Goal: Check status: Check status

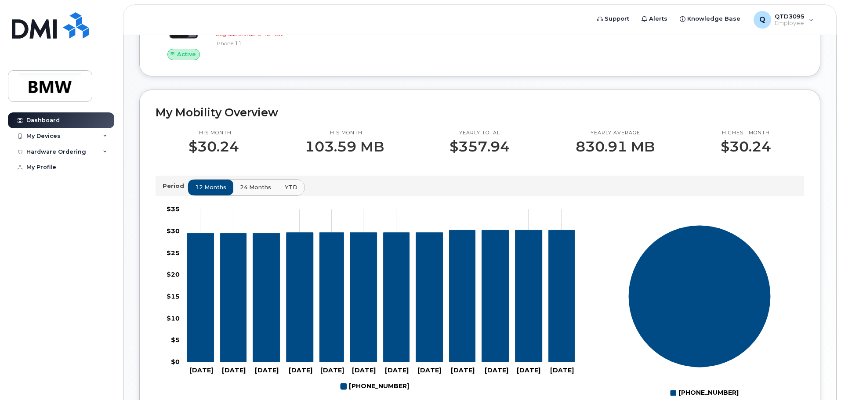
scroll to position [224, 0]
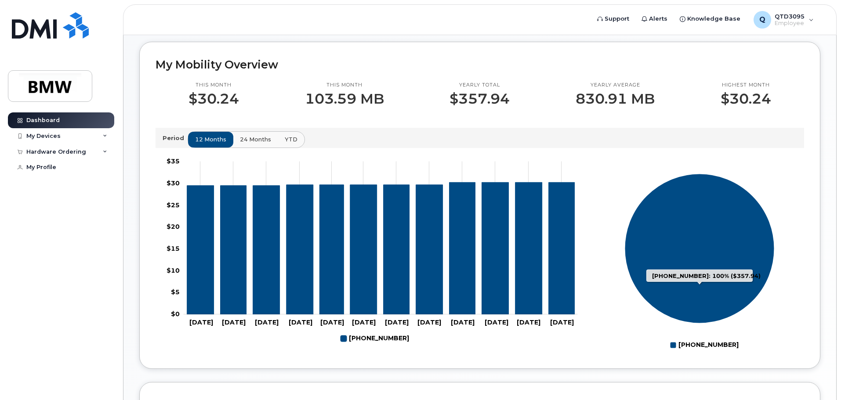
click at [669, 297] on icon "864-320-3277: 100%" at bounding box center [700, 249] width 150 height 150
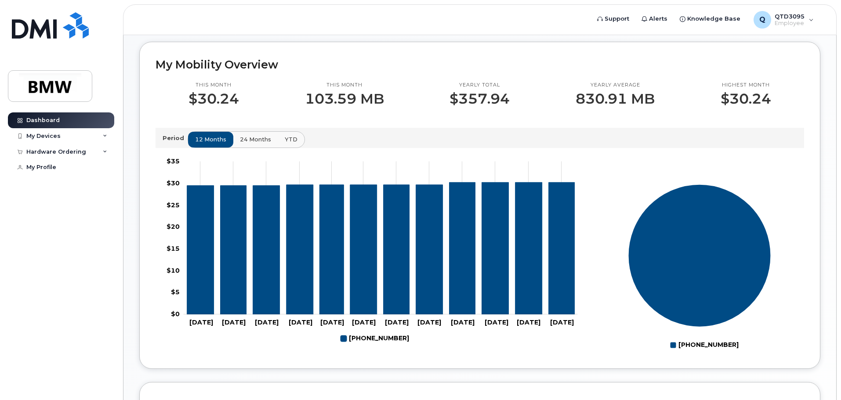
drag, startPoint x: 665, startPoint y: 290, endPoint x: 666, endPoint y: 256, distance: 33.9
click at [610, 263] on g "864-320-3277 100% 864-320-3277: 100% ($357.94)" at bounding box center [699, 254] width 209 height 198
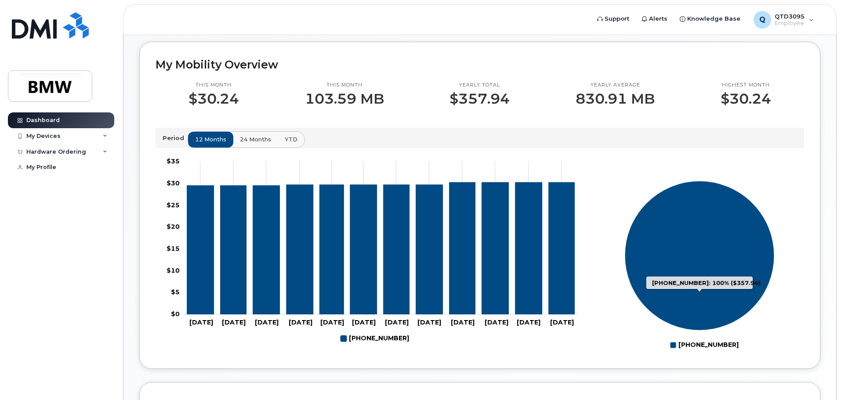
click at [693, 260] on icon "864-320-3277: 100%" at bounding box center [700, 256] width 150 height 150
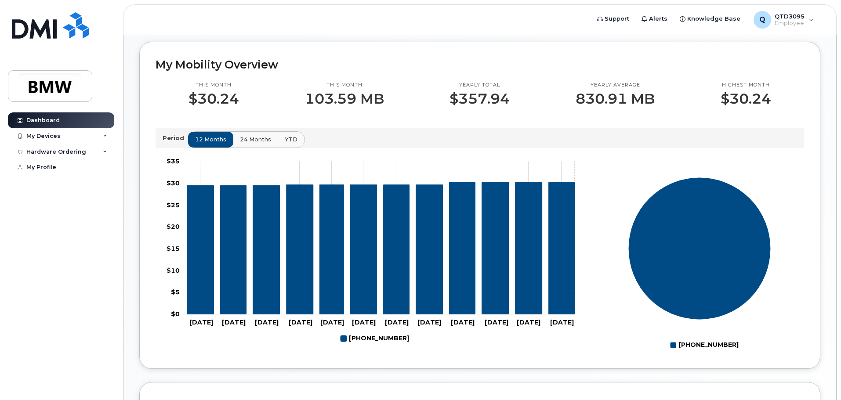
click at [570, 261] on icon "864-320-3277" at bounding box center [562, 248] width 26 height 132
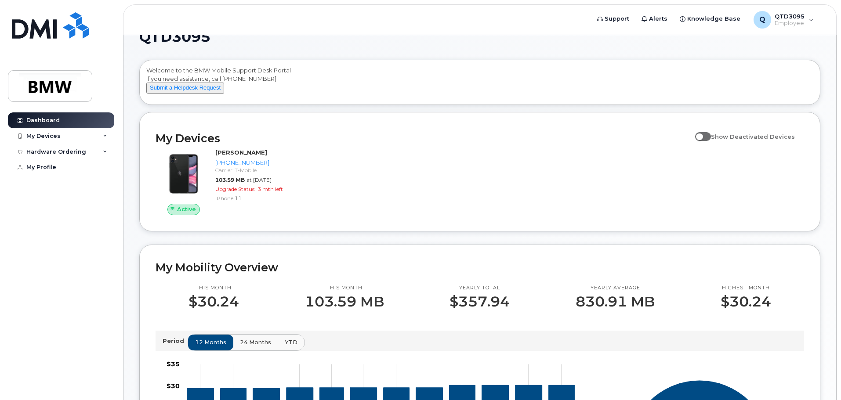
scroll to position [4, 0]
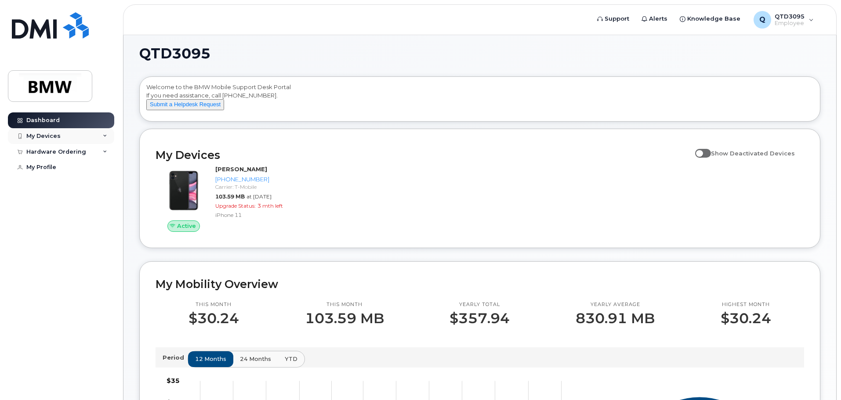
click at [105, 135] on icon at bounding box center [105, 136] width 4 height 4
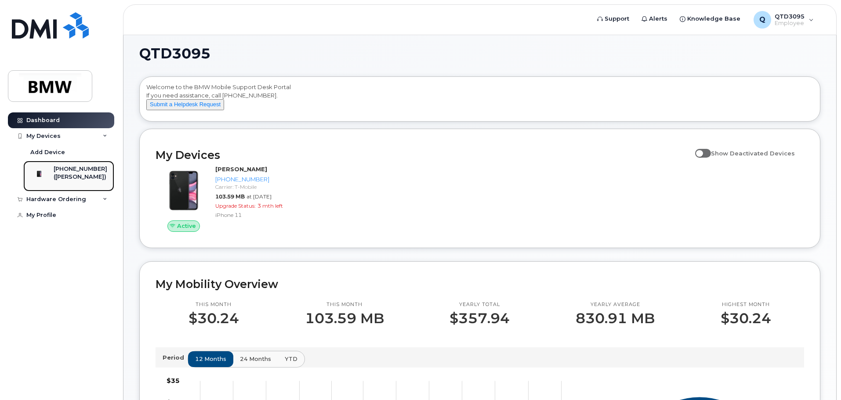
click at [107, 168] on link "864-320-3277 (Austin Martin)" at bounding box center [68, 176] width 91 height 31
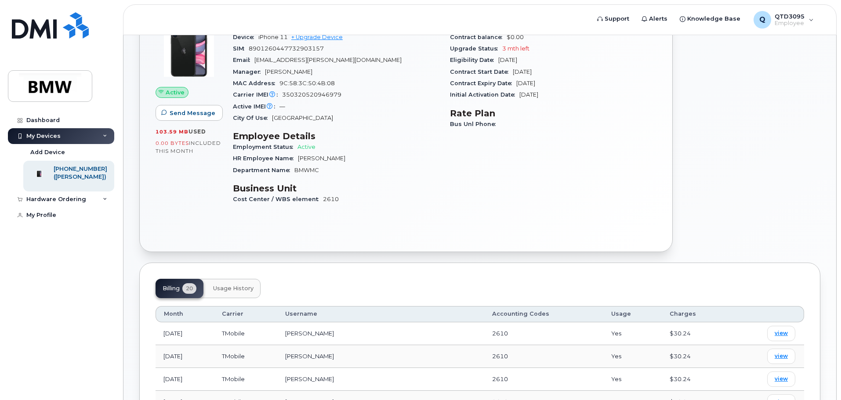
scroll to position [176, 0]
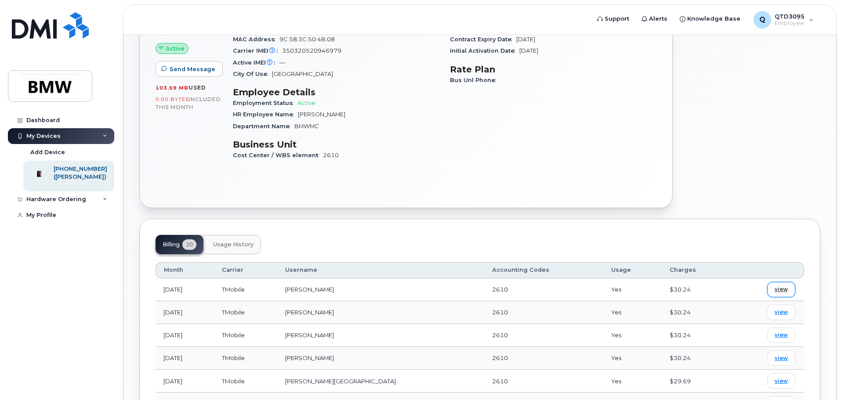
click at [774, 295] on link "view" at bounding box center [781, 289] width 28 height 15
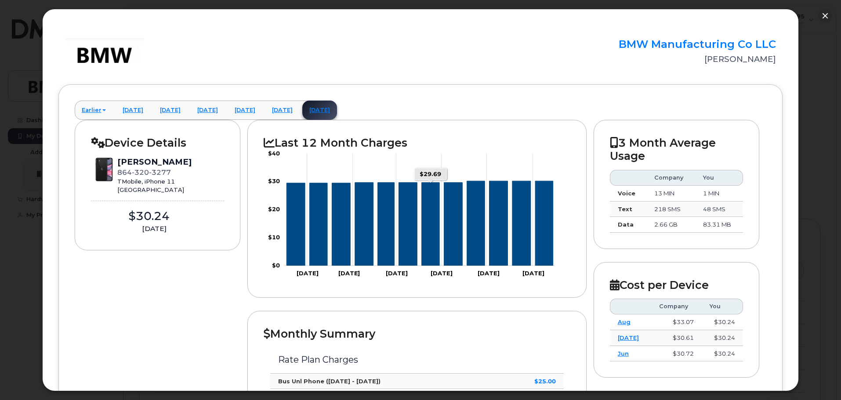
scroll to position [0, 0]
